Goal: Communication & Community: Ask a question

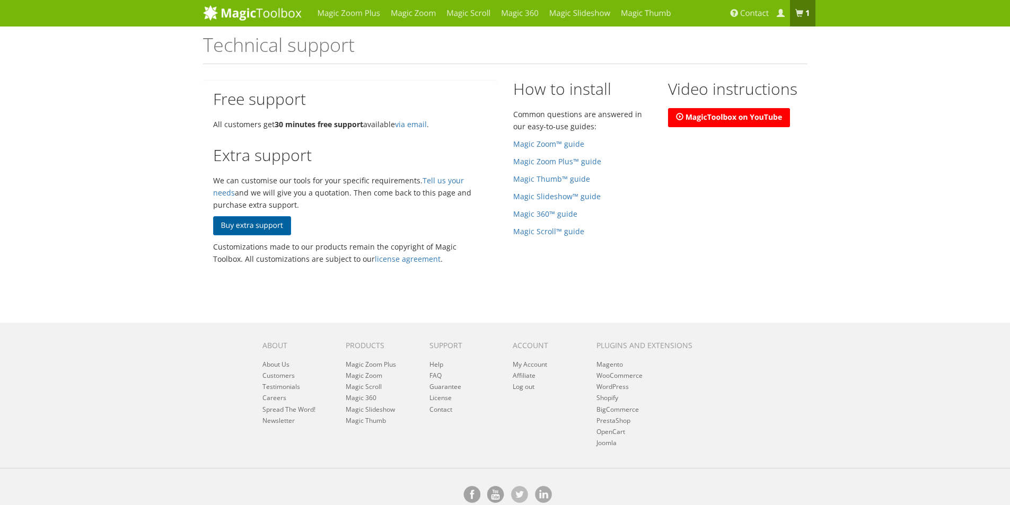
click at [266, 226] on link "Buy extra support" at bounding box center [252, 225] width 78 height 19
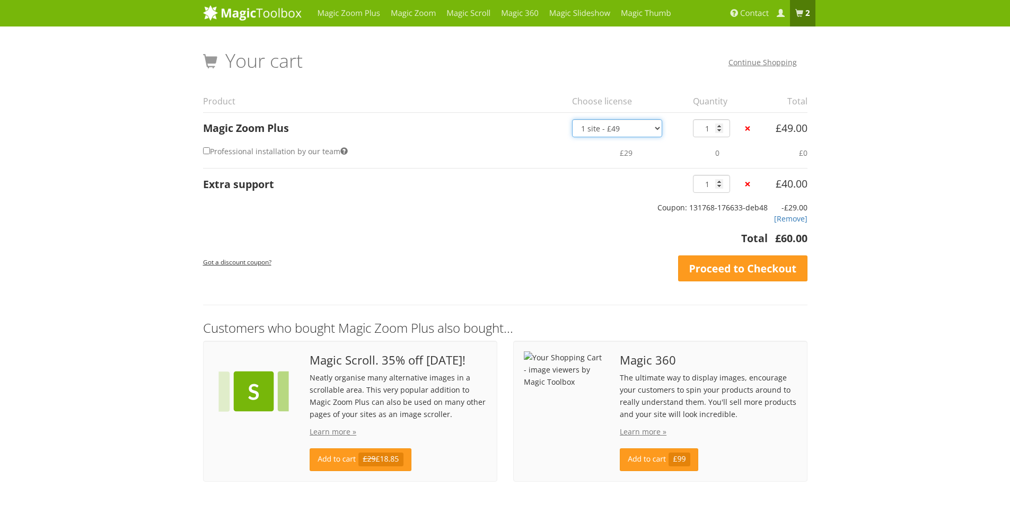
click at [611, 129] on select "1 site - £49 5 websites - £149 10 websites - £249 Unlimited - £599 Bundled - £1…" at bounding box center [617, 128] width 90 height 18
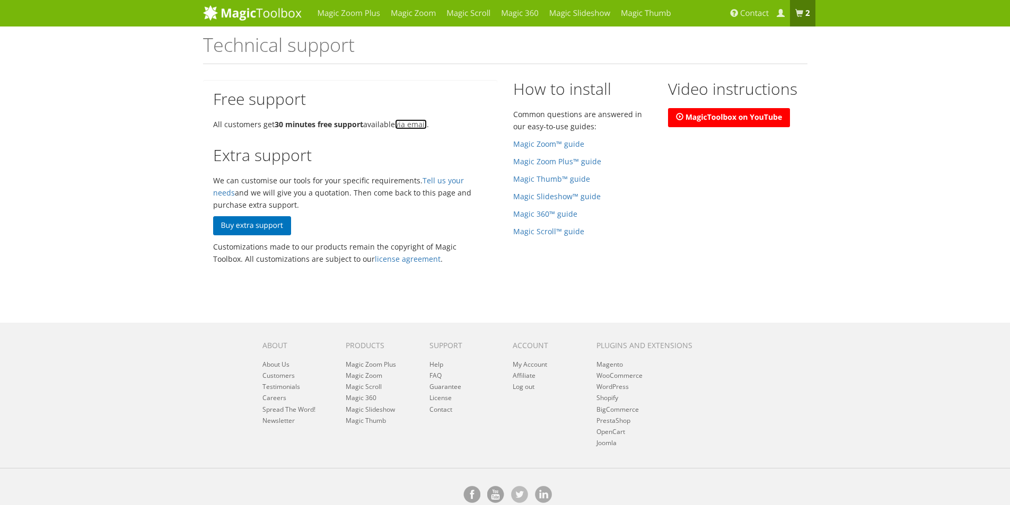
click at [404, 127] on link "via email" at bounding box center [411, 124] width 32 height 10
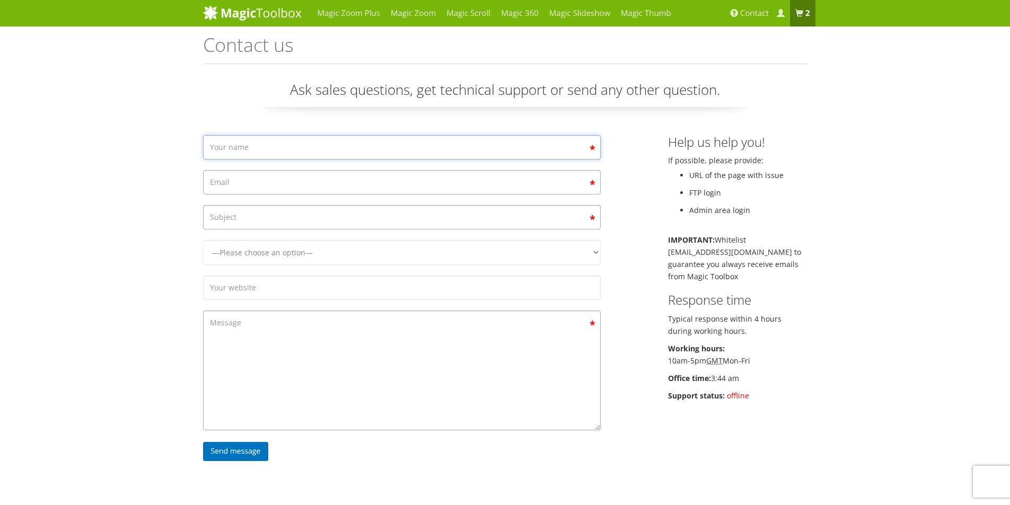
click at [402, 143] on input "Contact form" at bounding box center [402, 147] width 398 height 24
click at [331, 332] on textarea "Contact form" at bounding box center [402, 371] width 398 height 120
